Goal: Information Seeking & Learning: Learn about a topic

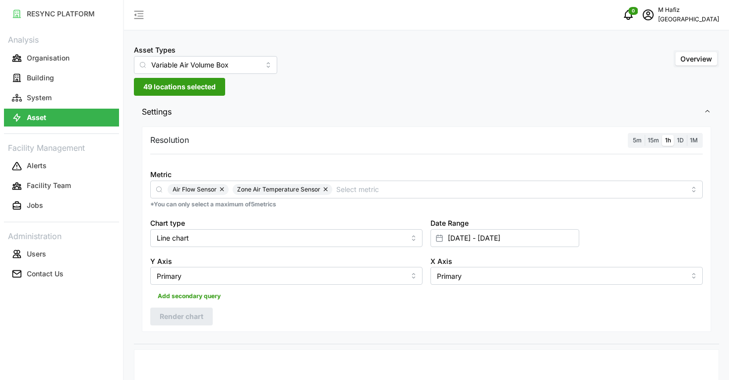
click at [197, 91] on span "49 locations selected" at bounding box center [179, 86] width 72 height 17
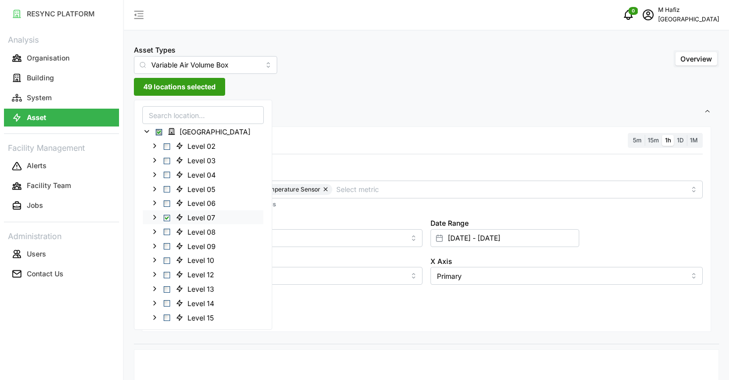
click at [165, 216] on span "Select Level 07" at bounding box center [167, 217] width 6 height 6
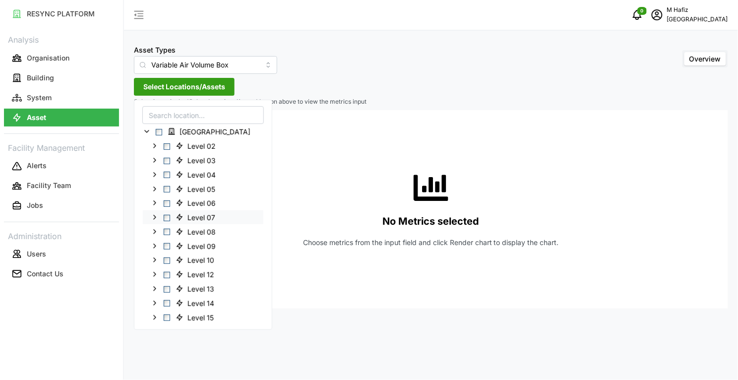
click at [166, 219] on span "Select Level 07" at bounding box center [167, 217] width 6 height 6
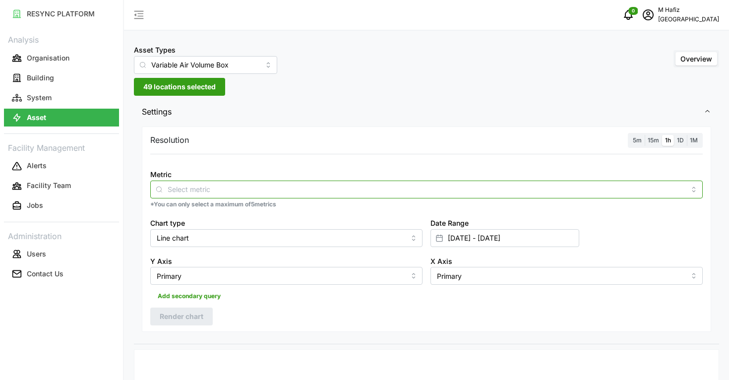
click at [311, 187] on input "Metric" at bounding box center [427, 189] width 518 height 11
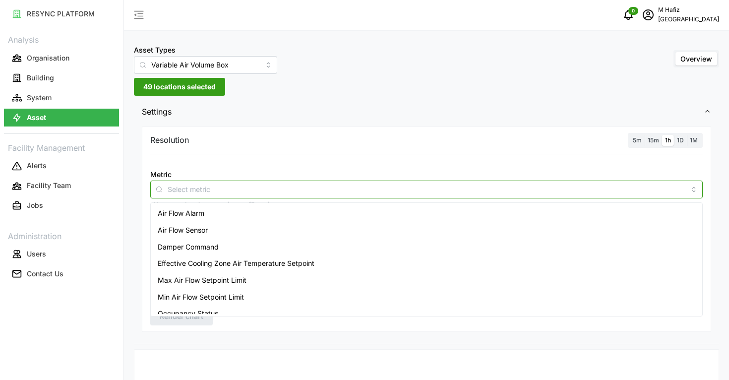
click at [209, 216] on div "Air Flow Alarm" at bounding box center [427, 213] width 548 height 17
click at [218, 192] on button "button" at bounding box center [220, 189] width 12 height 11
click at [201, 237] on div "Air Flow Sensor" at bounding box center [427, 230] width 548 height 17
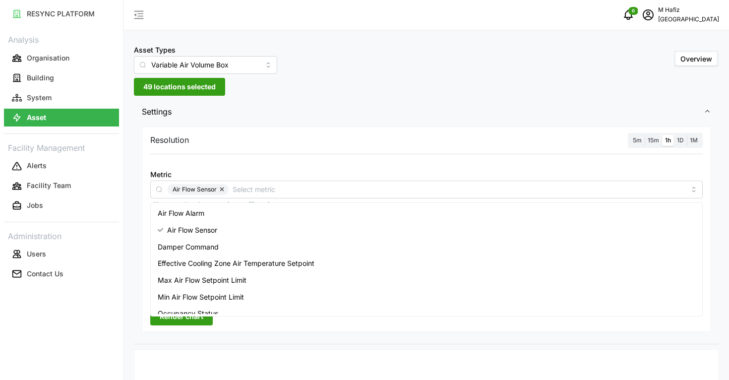
click at [256, 165] on div "Metric Air Flow Sensor *You can only select a maximum of 5 metrics" at bounding box center [426, 188] width 561 height 49
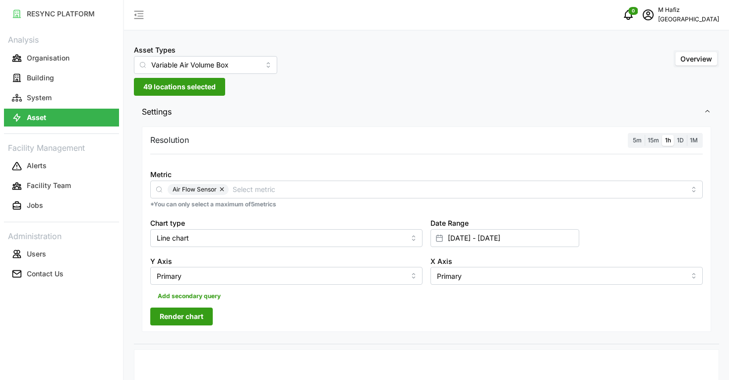
click at [194, 321] on span "Render chart" at bounding box center [182, 316] width 44 height 17
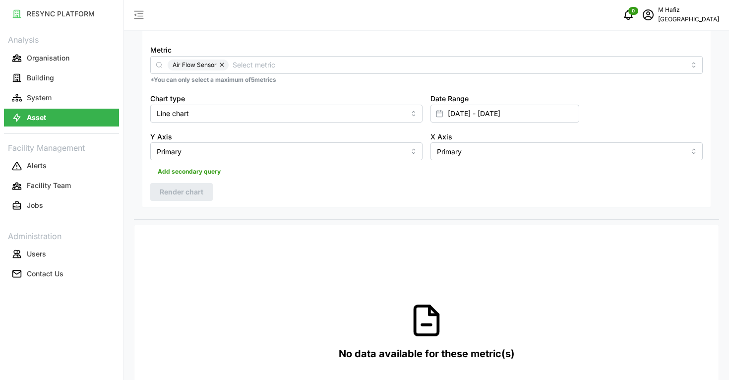
scroll to position [124, 0]
